Goal: Find contact information: Find contact information

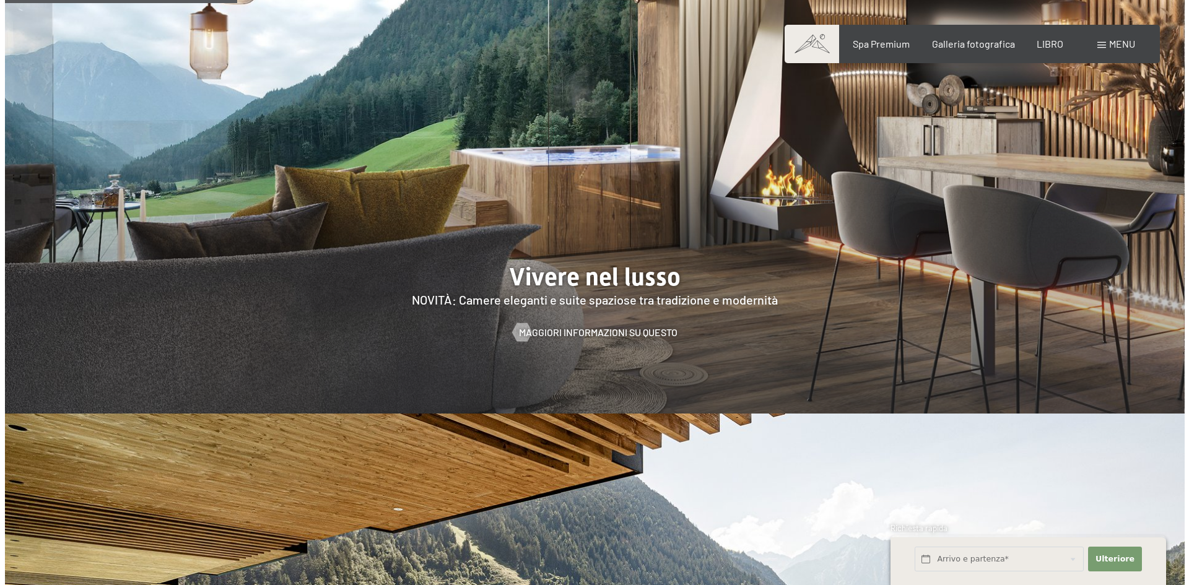
scroll to position [1796, 0]
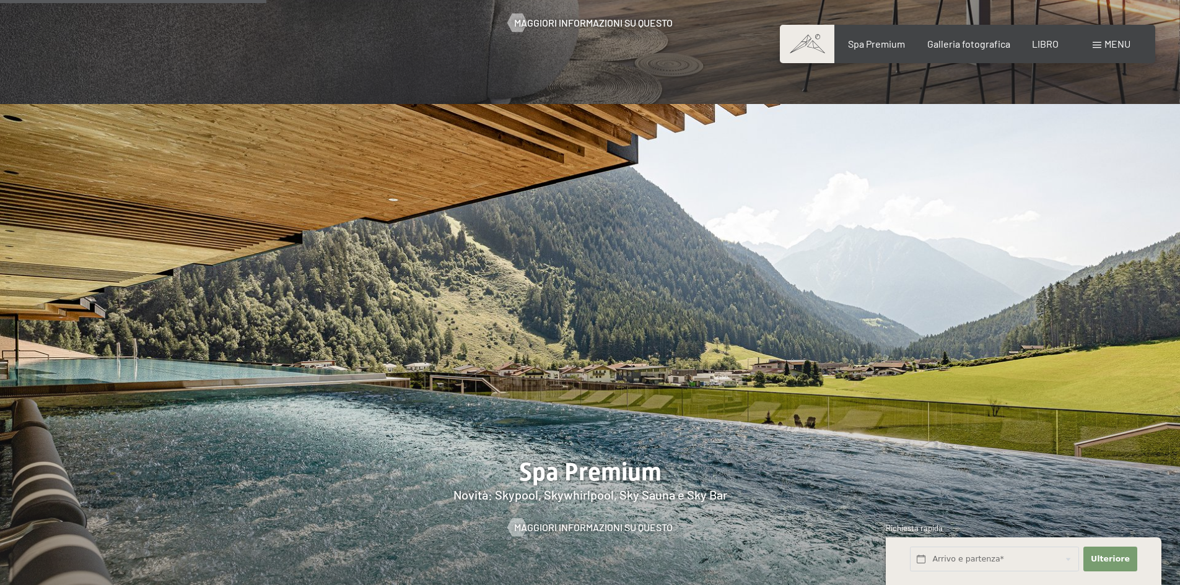
click at [1112, 51] on div "Libro Richieste Spa Premium Galleria fotografica LIBRO menu DI ESSO IT Buono Ga…" at bounding box center [967, 44] width 326 height 14
click at [1115, 43] on font "menu" at bounding box center [1117, 44] width 26 height 12
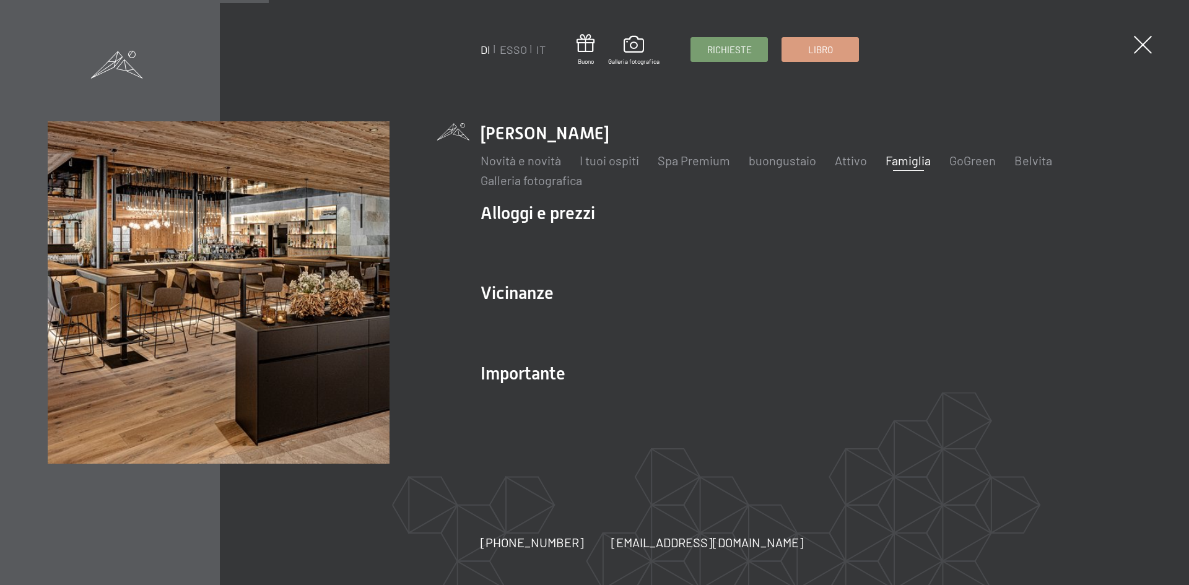
click at [894, 161] on font "Famiglia" at bounding box center [908, 160] width 45 height 15
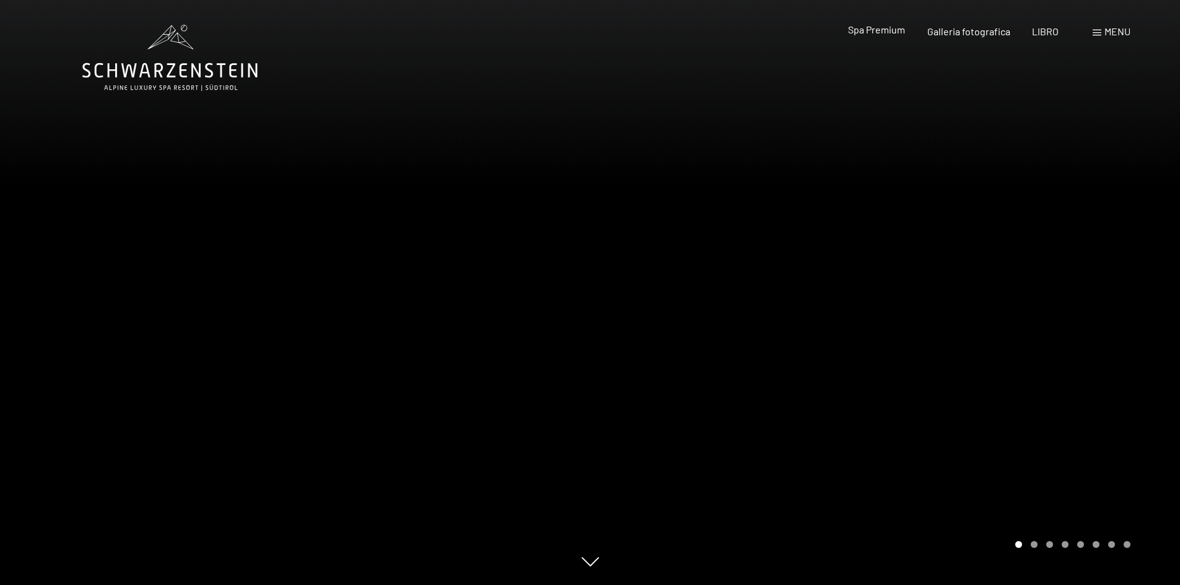
click at [879, 34] on font "Spa Premium" at bounding box center [876, 30] width 57 height 12
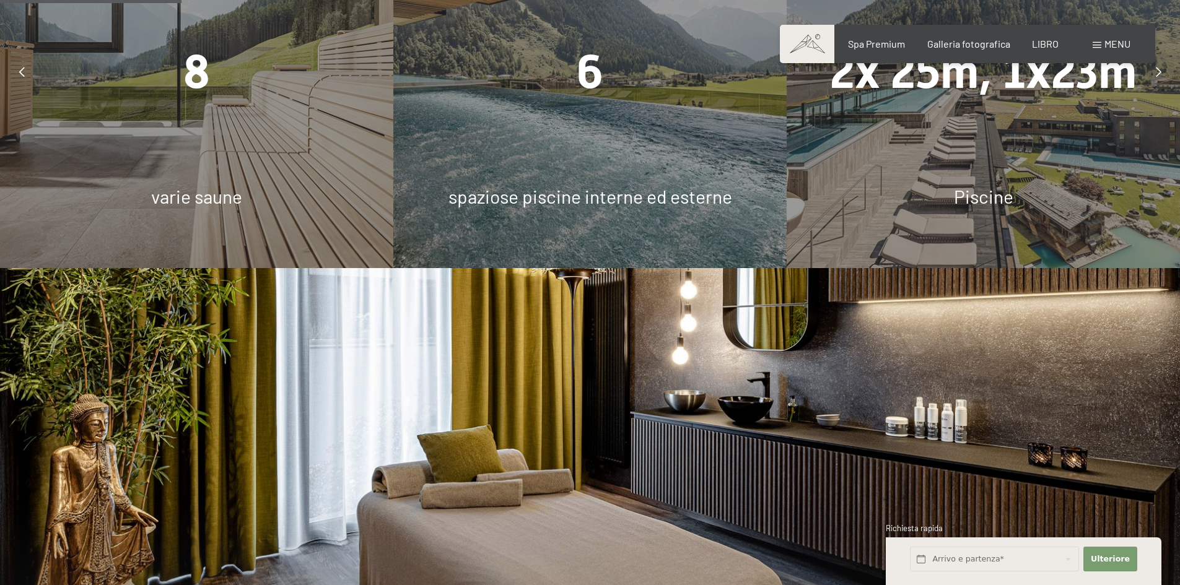
scroll to position [1796, 0]
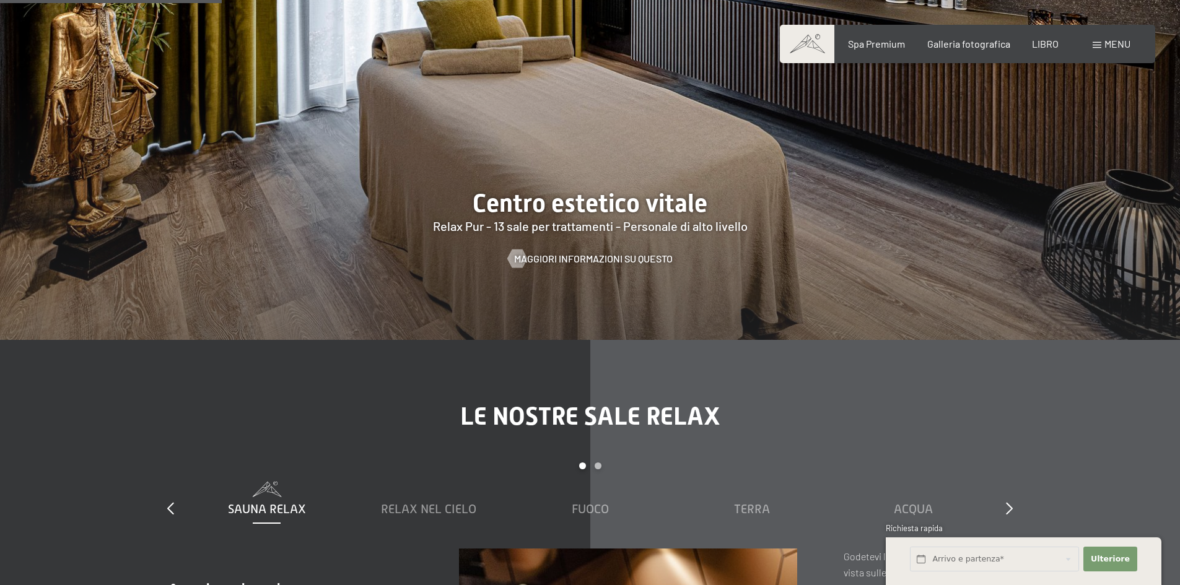
click at [1110, 41] on font "menu" at bounding box center [1117, 44] width 26 height 12
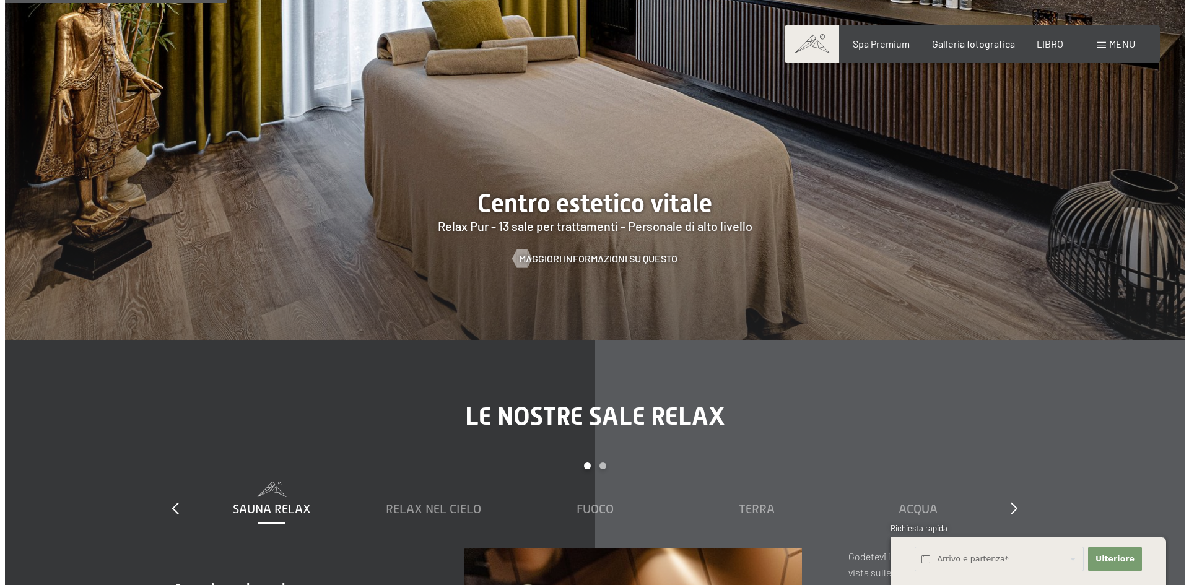
scroll to position [1799, 0]
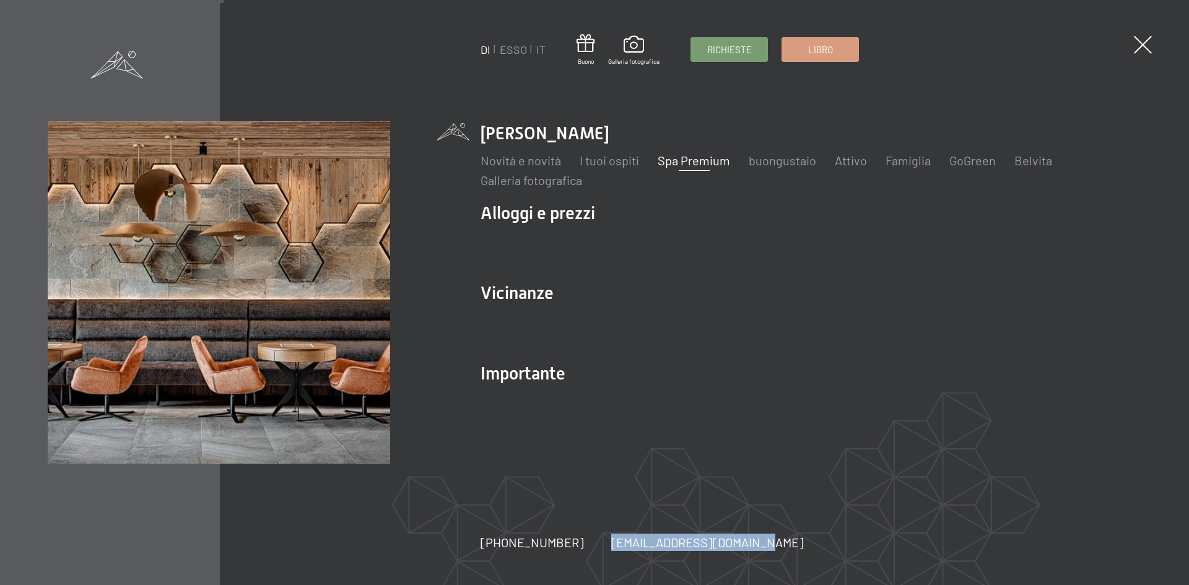
drag, startPoint x: 758, startPoint y: 547, endPoint x: 590, endPoint y: 547, distance: 167.8
click at [590, 547] on div "+39 0474 674100 hotel@schwarzenstein.com niente spam. niente spam." at bounding box center [656, 542] width 350 height 17
copy font "[EMAIL_ADDRESS][DOMAIN_NAME]"
